Goal: Find specific page/section: Find specific page/section

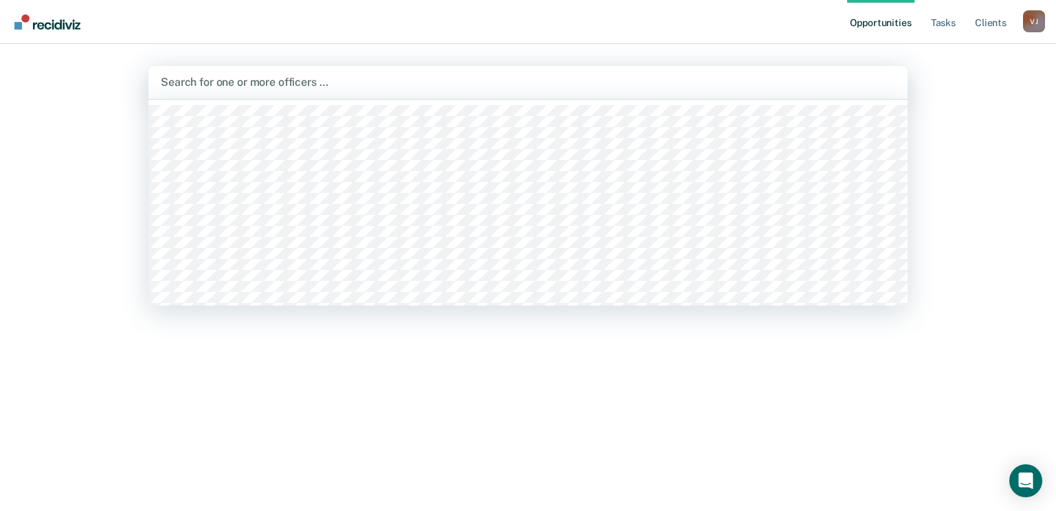
click at [361, 90] on div at bounding box center [528, 82] width 734 height 16
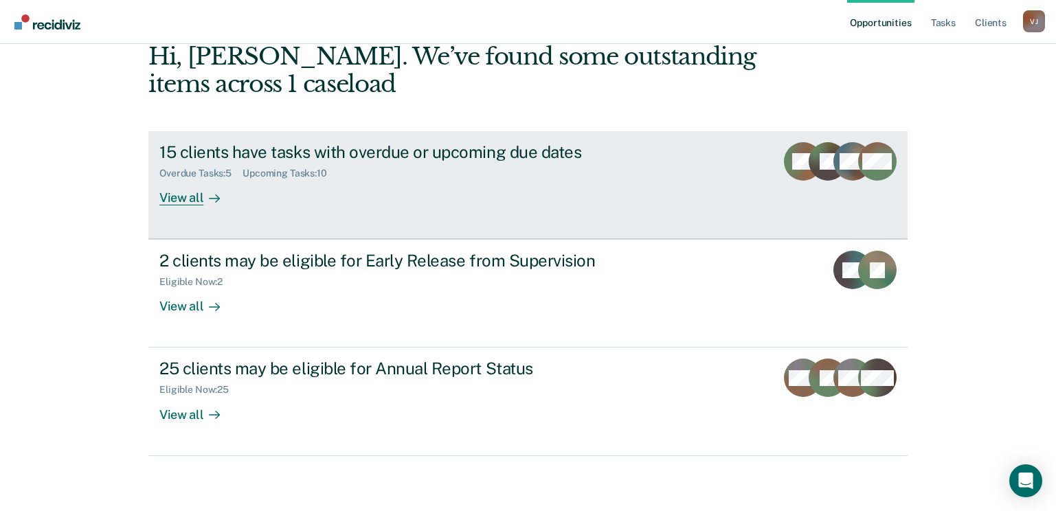
scroll to position [218, 0]
click at [199, 179] on div "View all" at bounding box center [197, 192] width 77 height 27
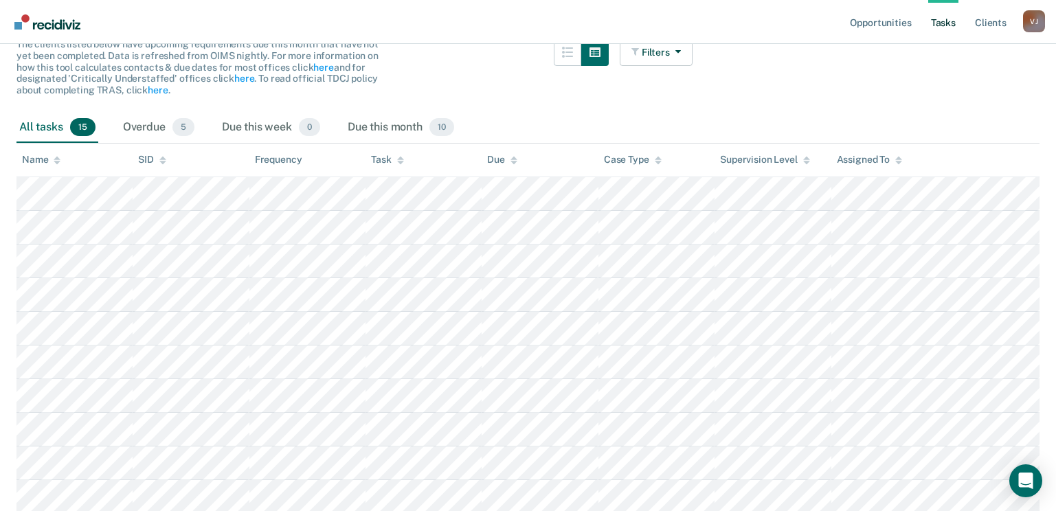
scroll to position [206, 0]
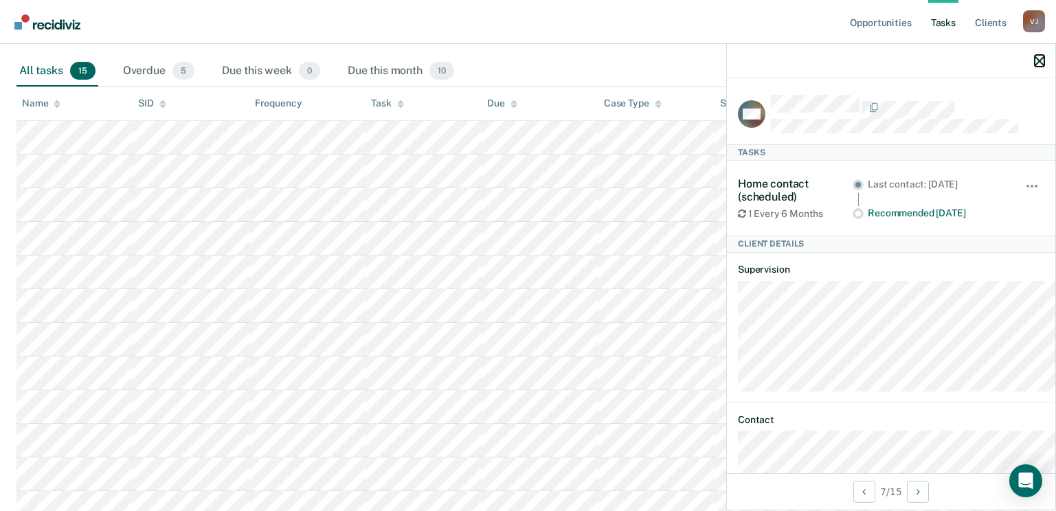
click at [1039, 67] on button "button" at bounding box center [1040, 61] width 10 height 12
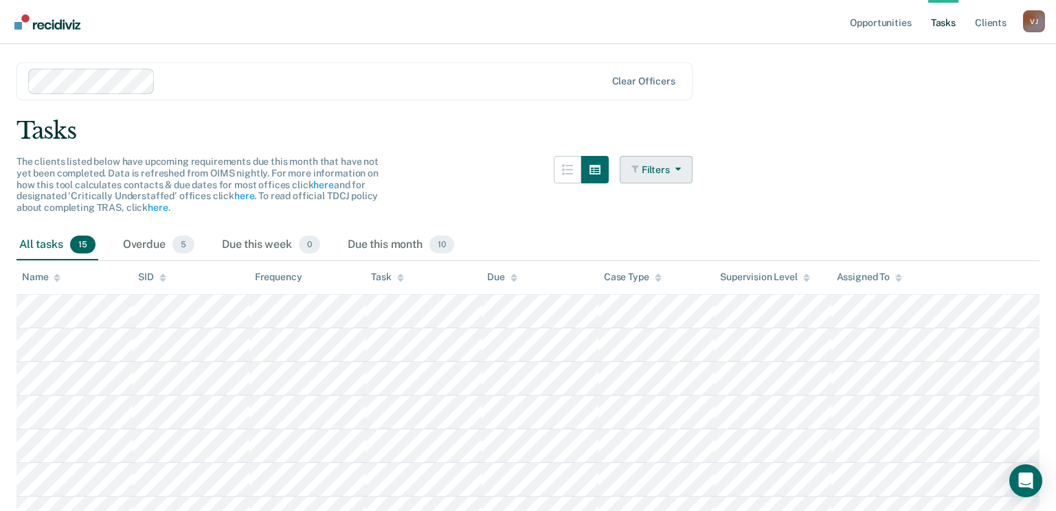
scroll to position [69, 0]
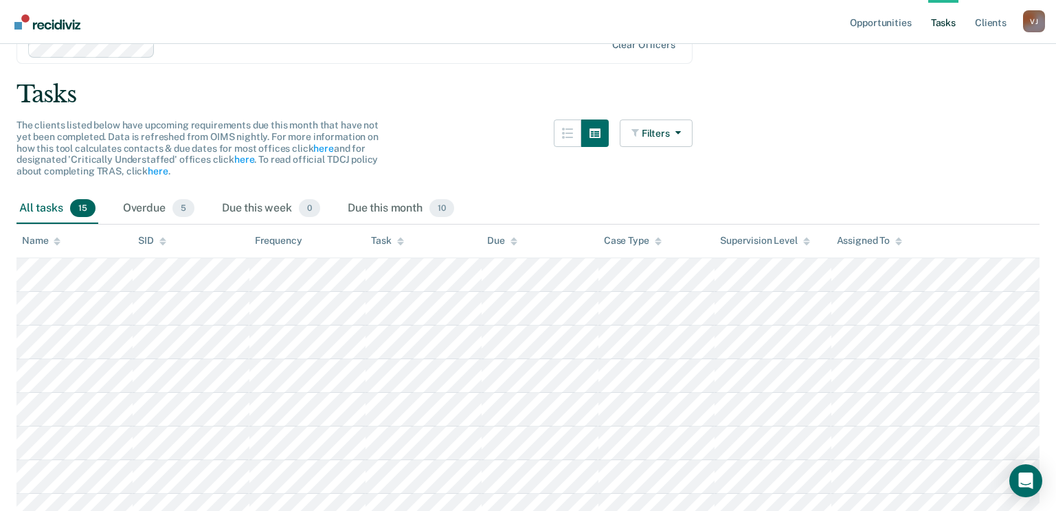
scroll to position [218, 0]
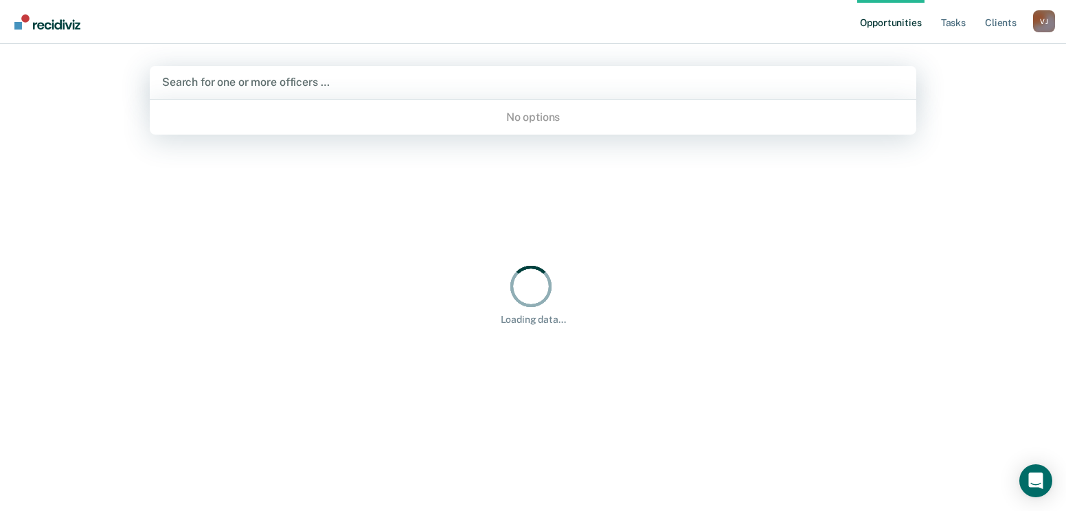
click at [313, 90] on div at bounding box center [533, 82] width 742 height 16
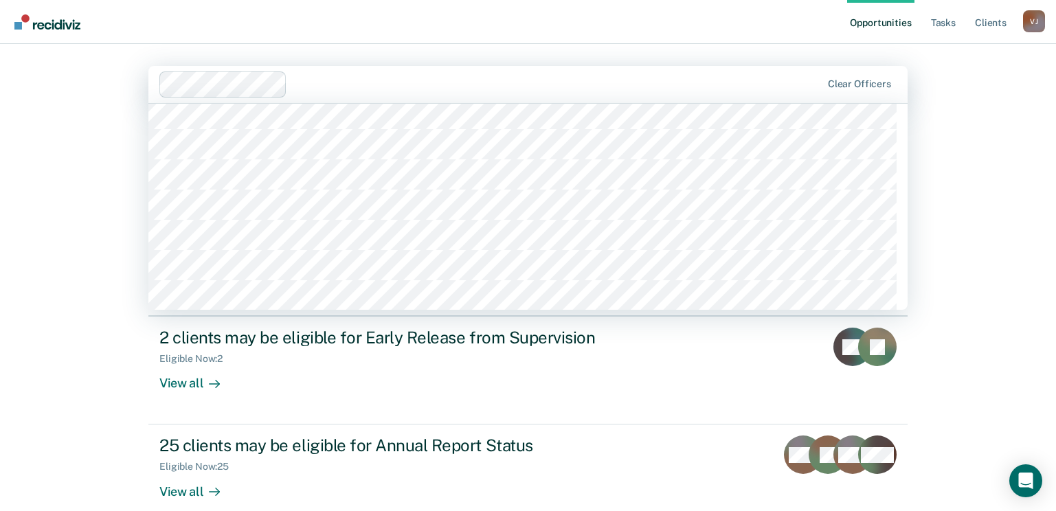
scroll to position [756, 0]
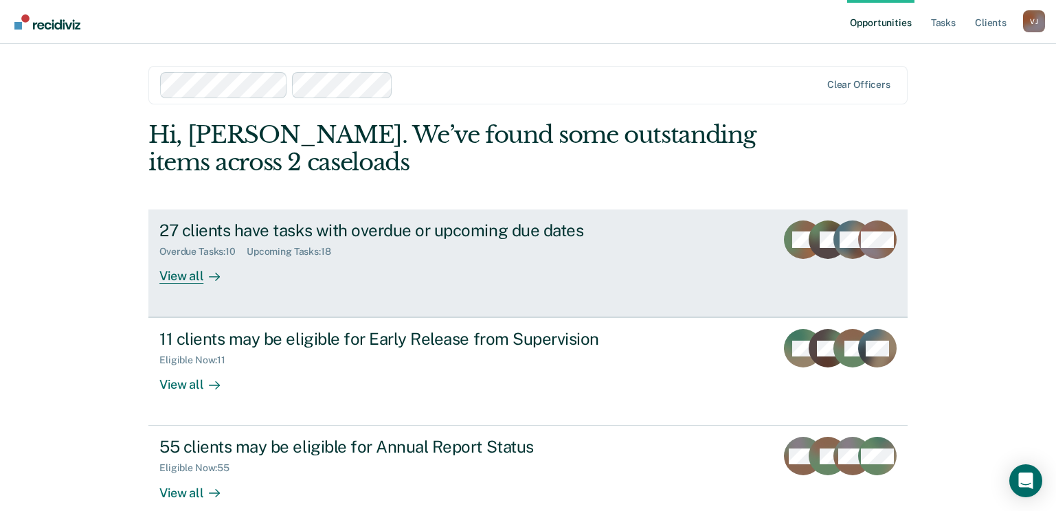
click at [218, 284] on div at bounding box center [211, 277] width 16 height 16
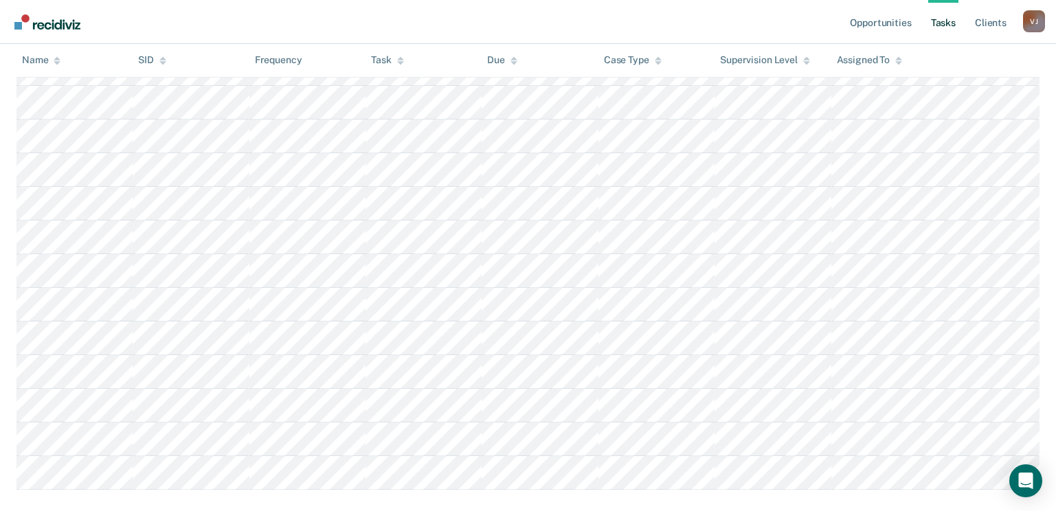
scroll to position [412, 0]
